Goal: Navigation & Orientation: Find specific page/section

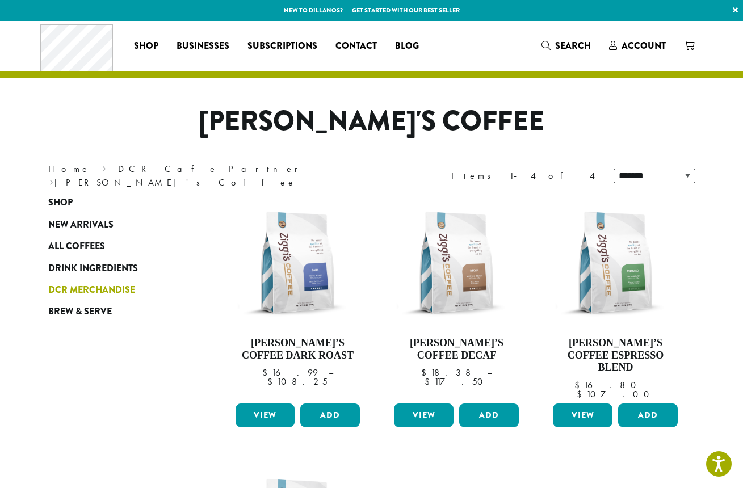
click at [115, 289] on span "DCR Merchandise" at bounding box center [91, 290] width 87 height 14
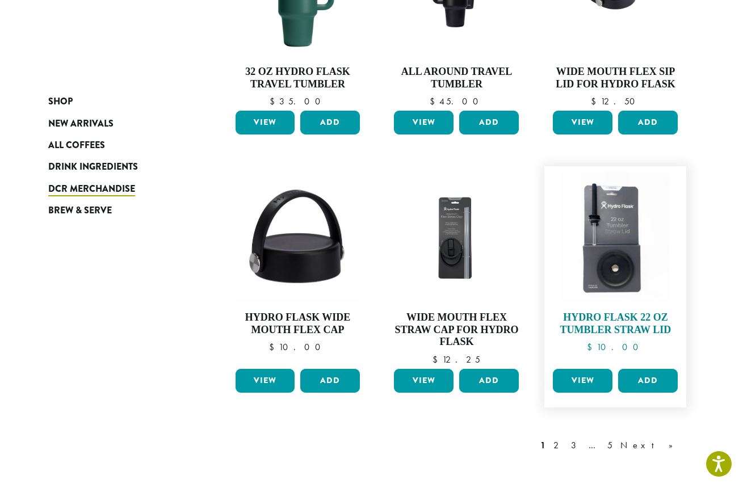
scroll to position [832, 0]
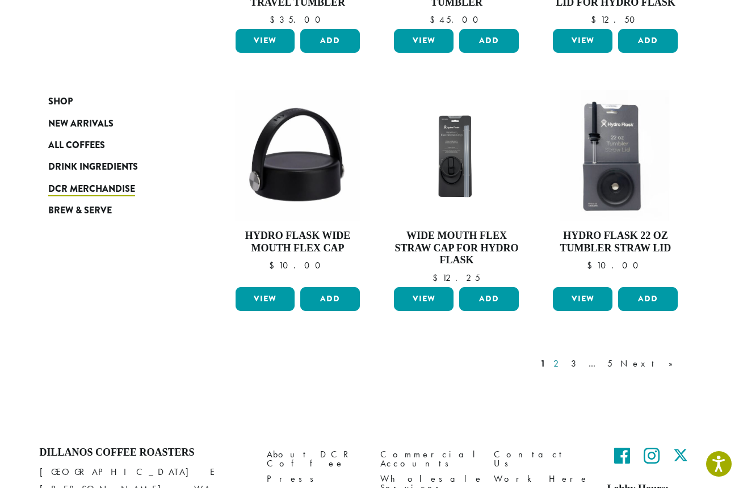
click at [565, 362] on link "2" at bounding box center [558, 364] width 14 height 14
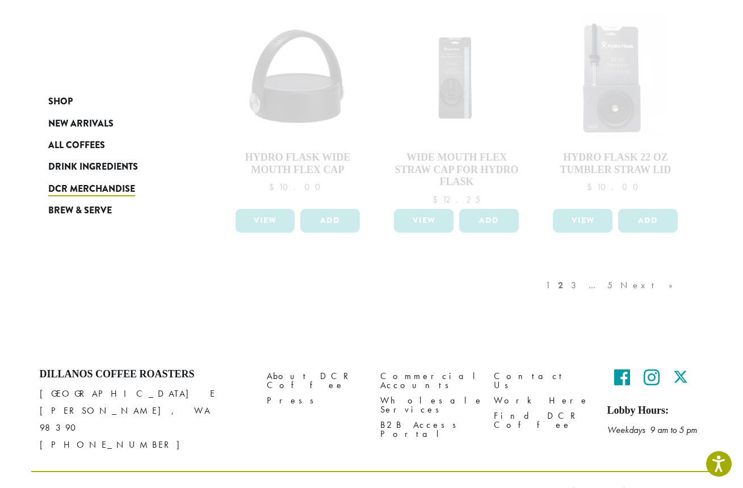
scroll to position [915, 0]
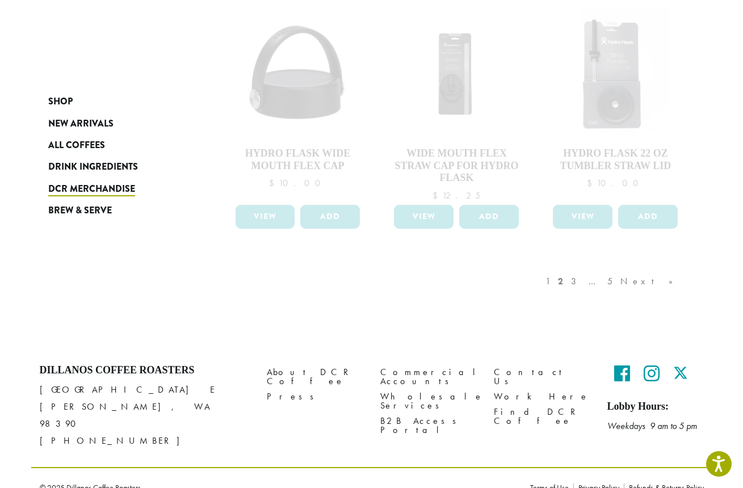
click at [671, 278] on div "1 2 3 … 5 Next »" at bounding box center [615, 292] width 144 height 53
click at [606, 276] on div "1 2 3 … 5 Next »" at bounding box center [615, 292] width 144 height 53
click at [606, 277] on div "1 2 3 … 5 Next »" at bounding box center [615, 292] width 144 height 53
click at [592, 278] on div "1 2 3 … 5 Next »" at bounding box center [615, 292] width 144 height 53
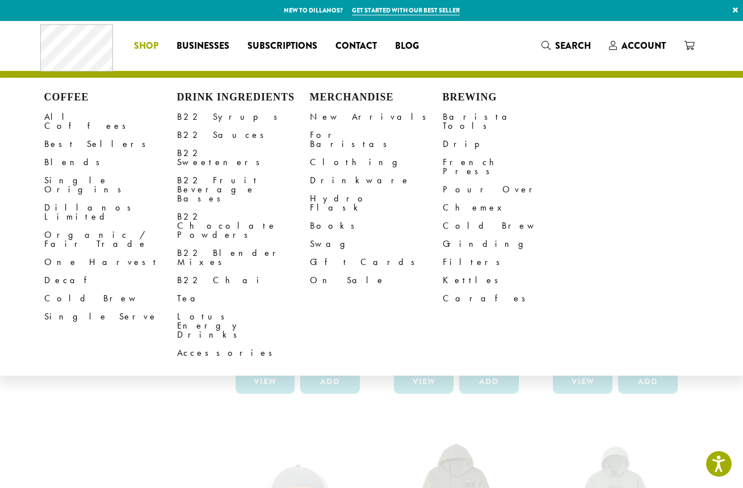
click at [145, 48] on span "Shop" at bounding box center [146, 46] width 24 height 14
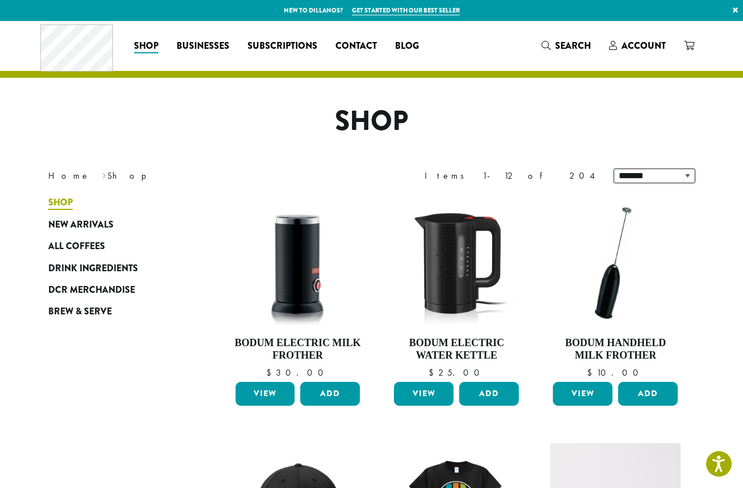
click at [58, 201] on span "Shop" at bounding box center [60, 203] width 24 height 14
